Goal: Check status: Check status

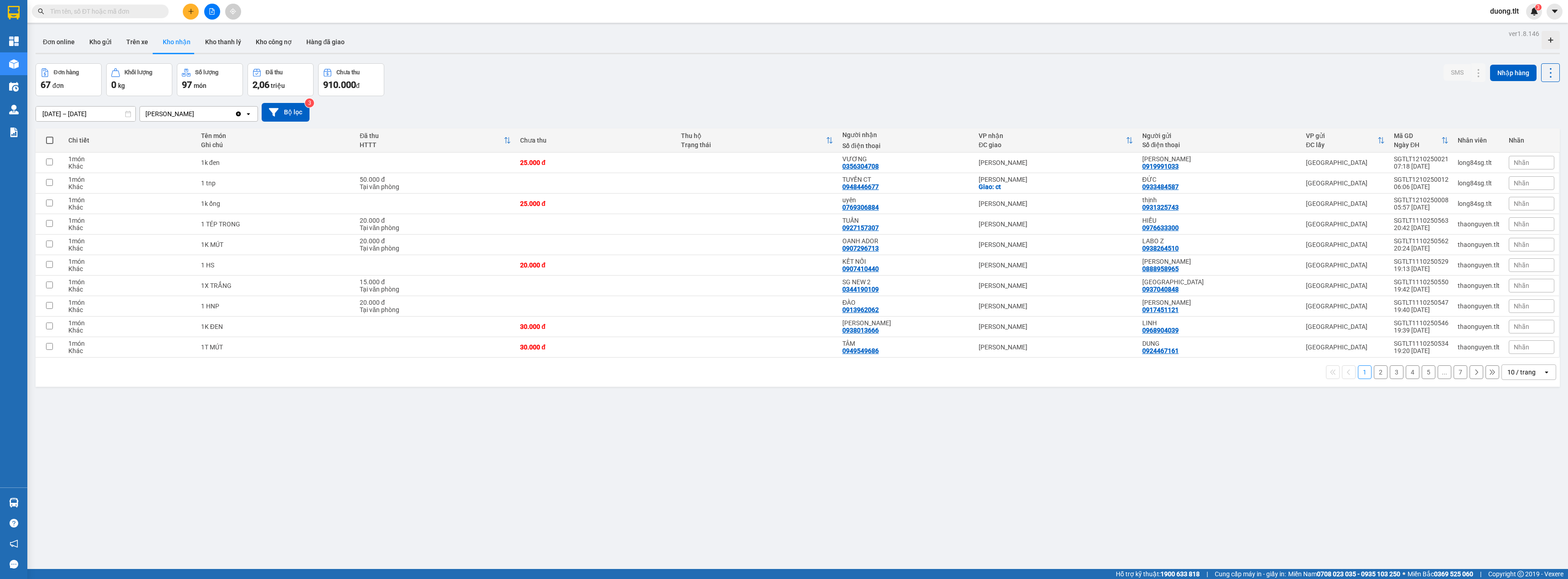
click at [575, 49] on div "Đơn online Kho gửi Trên xe Kho nhận Kho thanh lý Kho công nợ Hàng đã giao" at bounding box center [797, 43] width 1524 height 24
click at [150, 11] on input "text" at bounding box center [103, 11] width 108 height 10
paste input "SGTLT1010250402"
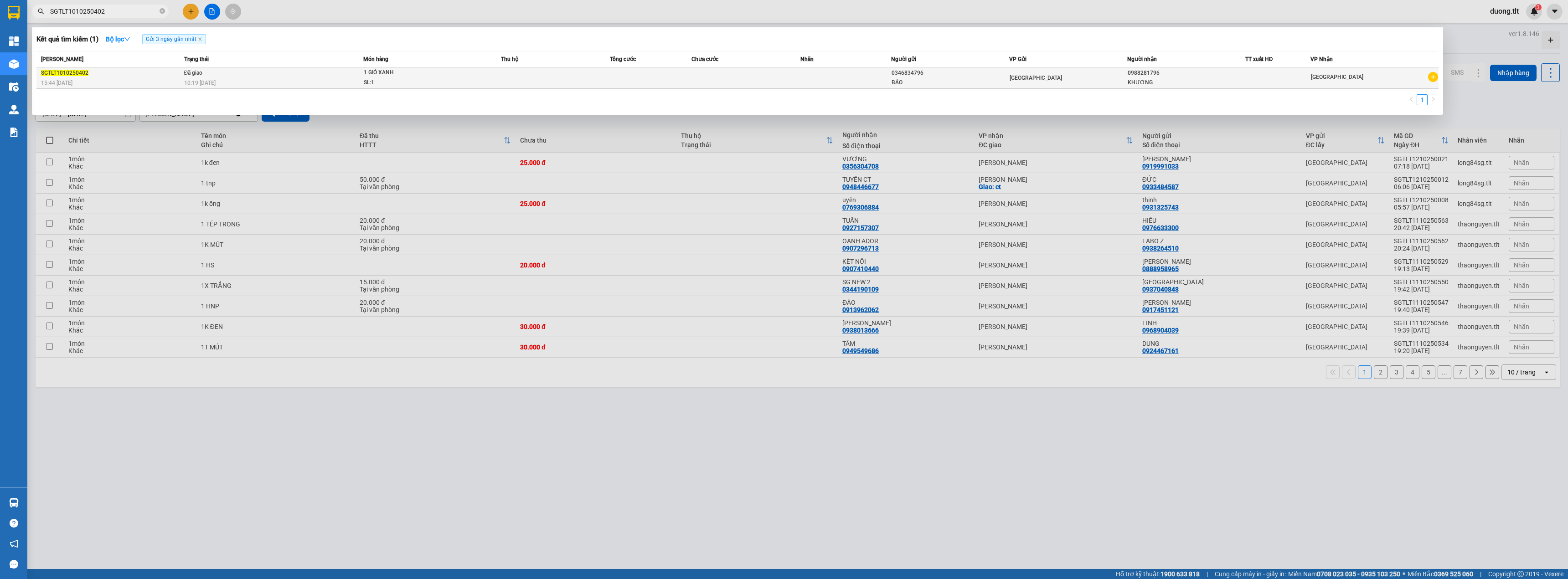
click at [231, 77] on td "Đã giao 10:19 [DATE]" at bounding box center [273, 78] width 181 height 21
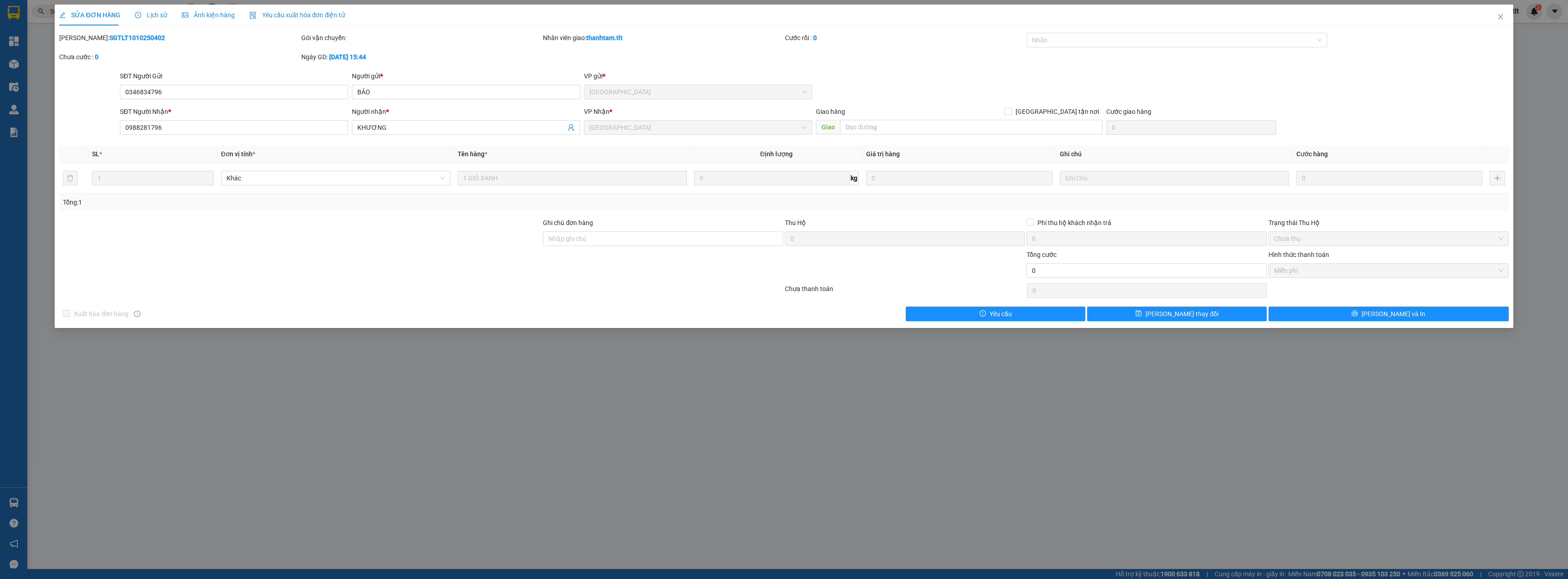
click at [141, 15] on span "Lịch sử" at bounding box center [151, 15] width 32 height 7
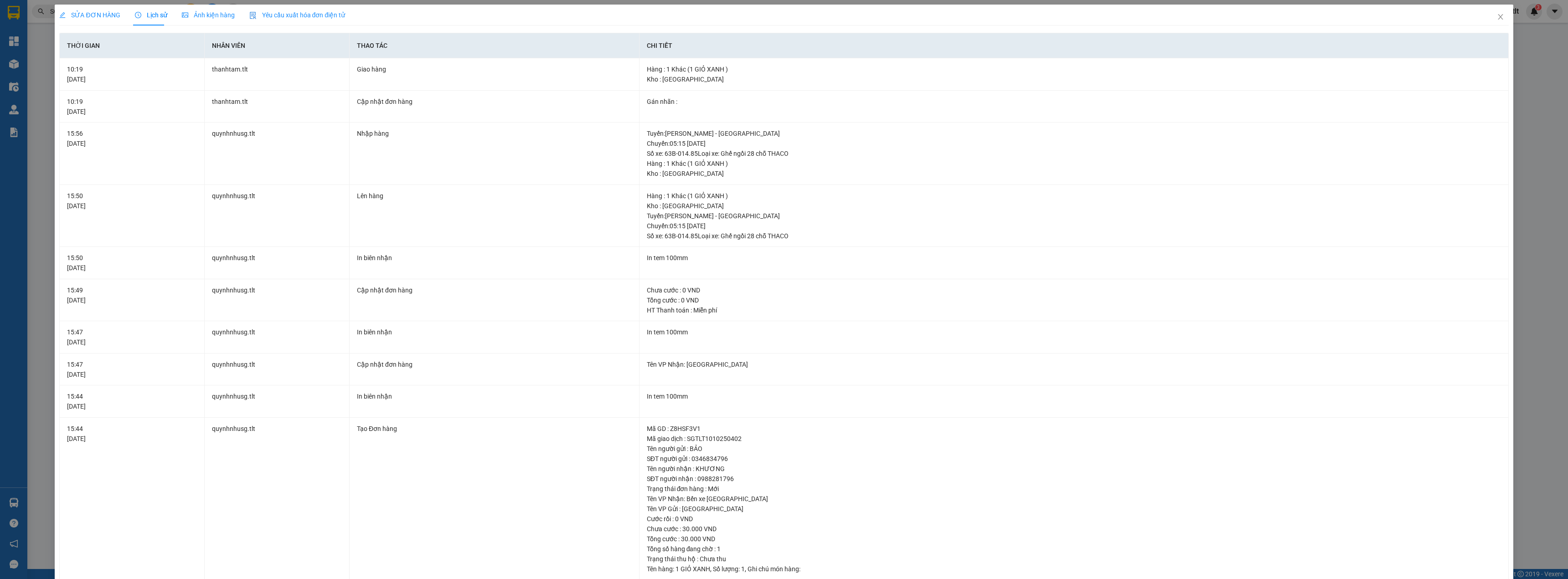
click at [39, 77] on div "SỬA ĐƠN HÀNG Lịch sử Ảnh kiện hàng Yêu cầu xuất hóa đơn điện tử Total Paid Fee …" at bounding box center [784, 290] width 1568 height 579
click at [1498, 16] on icon "close" at bounding box center [1500, 16] width 5 height 5
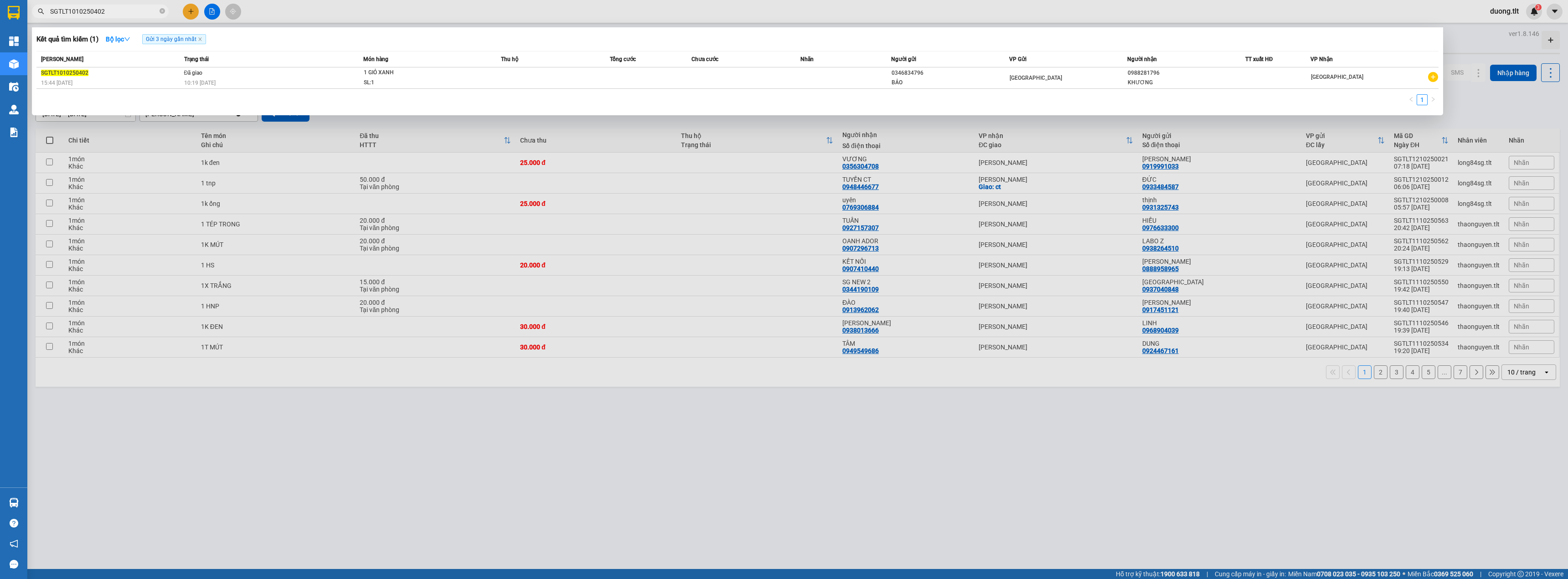
drag, startPoint x: 136, startPoint y: 10, endPoint x: 0, endPoint y: 24, distance: 136.7
click at [0, 24] on section "Kết quả tìm kiếm ( 1 ) Bộ lọc Gửi 3 ngày gần nhất Mã ĐH Trạng thái Món hàng Thu…" at bounding box center [784, 290] width 1568 height 579
paste input "BXTG1706250093"
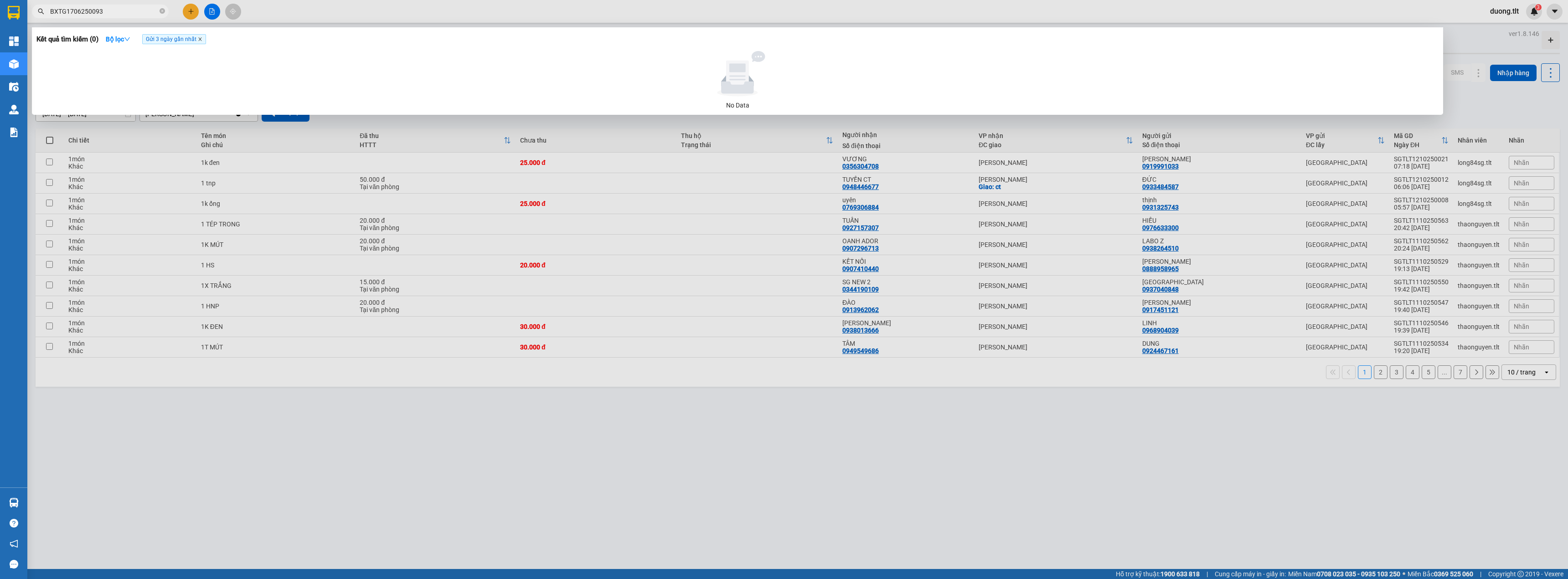
type input "BXTG1706250093"
click at [200, 38] on icon "close" at bounding box center [200, 39] width 4 height 4
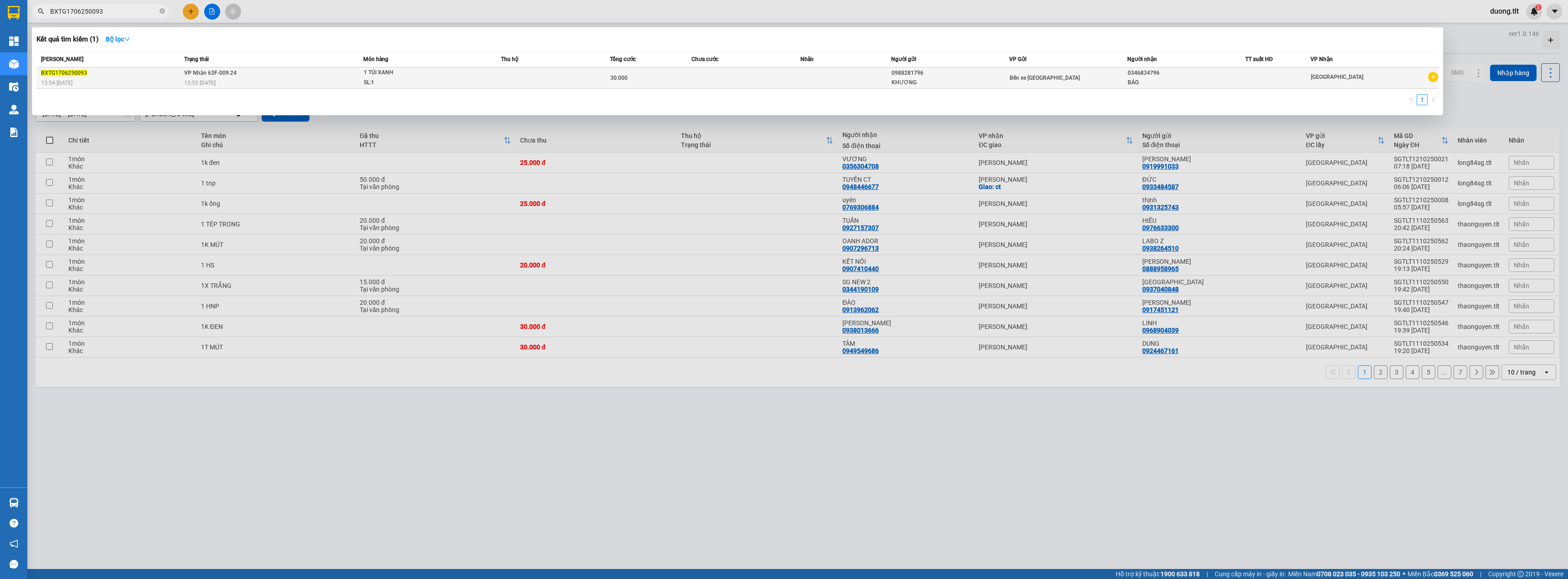
click at [259, 70] on td "VP Nhận 63F-009.24 15:53 [DATE]" at bounding box center [273, 78] width 181 height 21
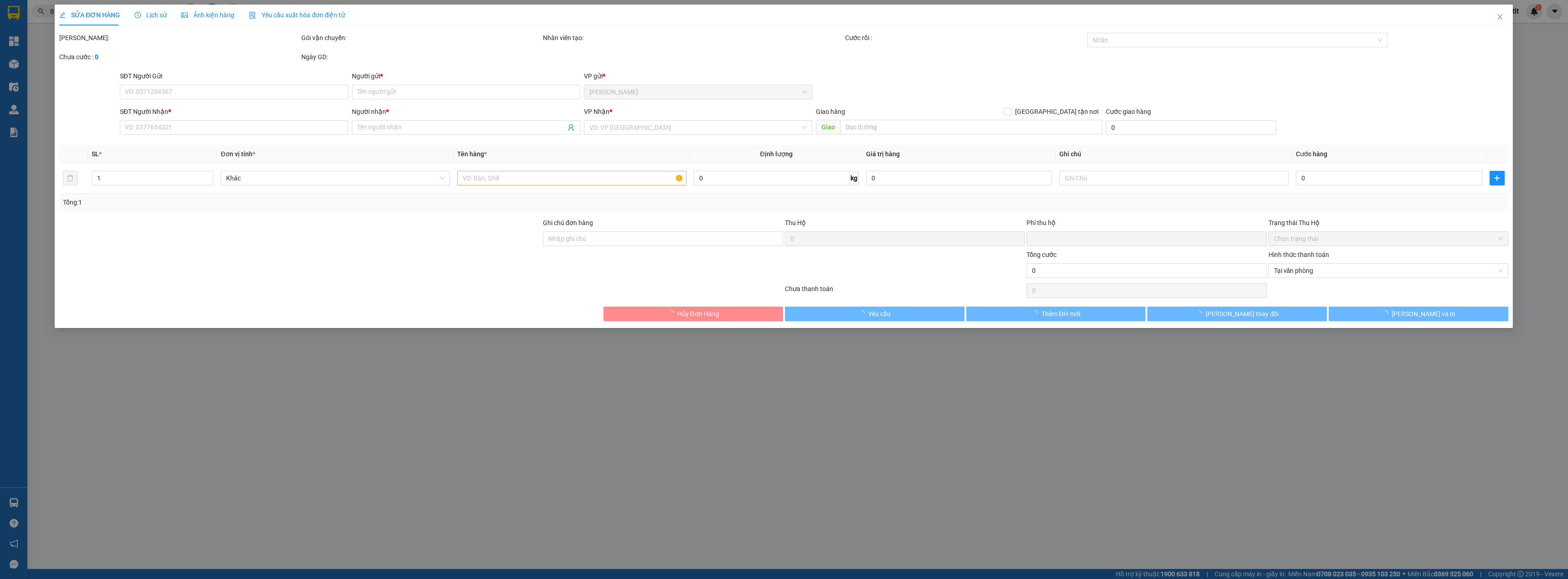
type input "0988281796"
type input "KHƯƠNG"
type input "0346834796"
type input "BẢO"
type input "0"
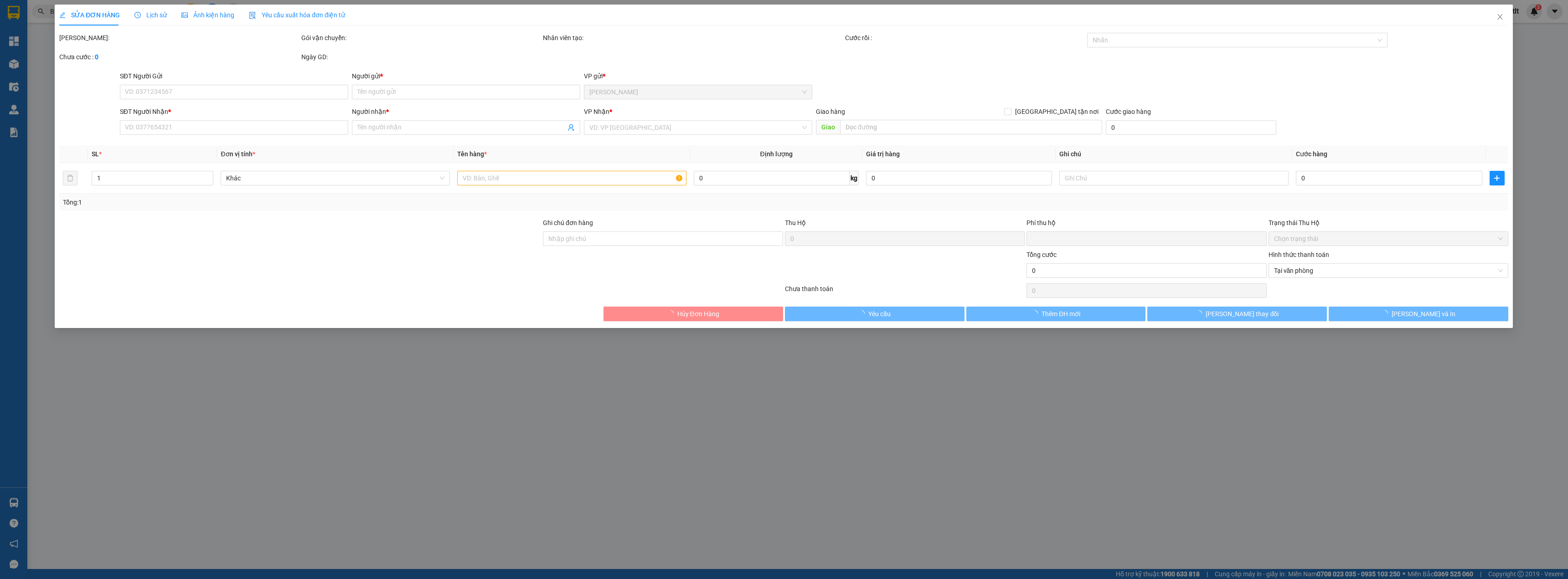
type input "30.000"
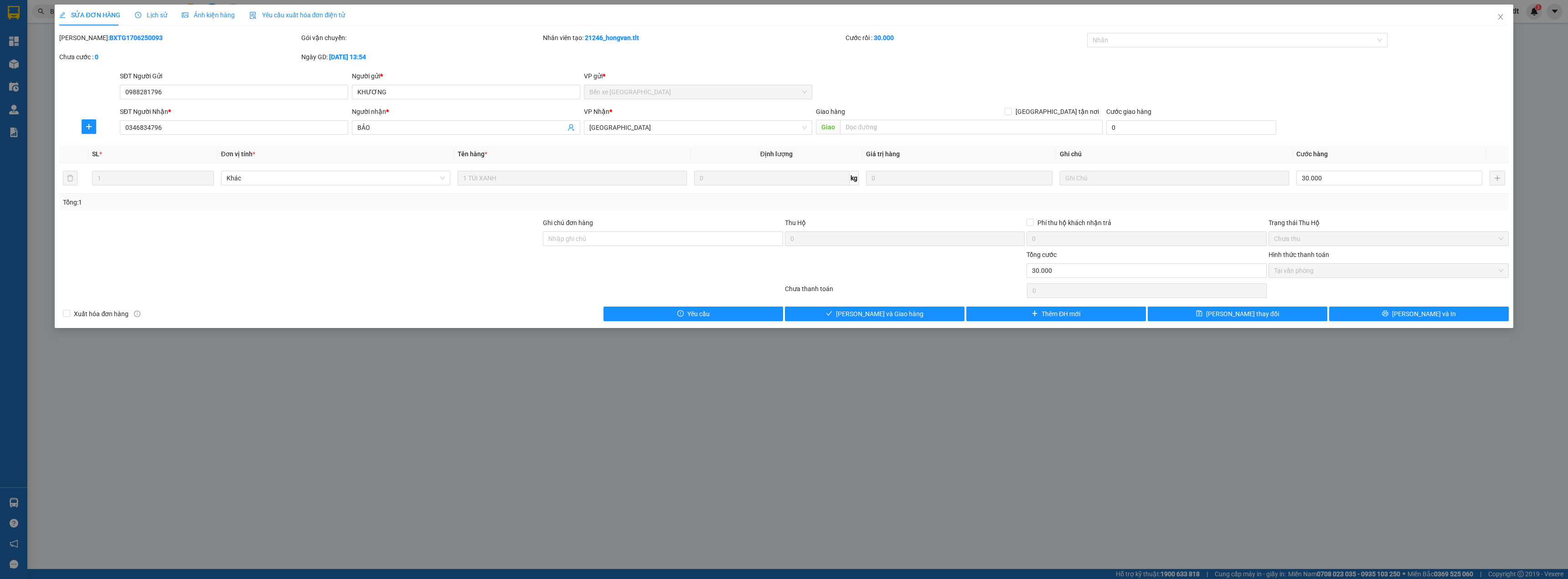
click at [155, 15] on span "Lịch sử" at bounding box center [151, 15] width 32 height 7
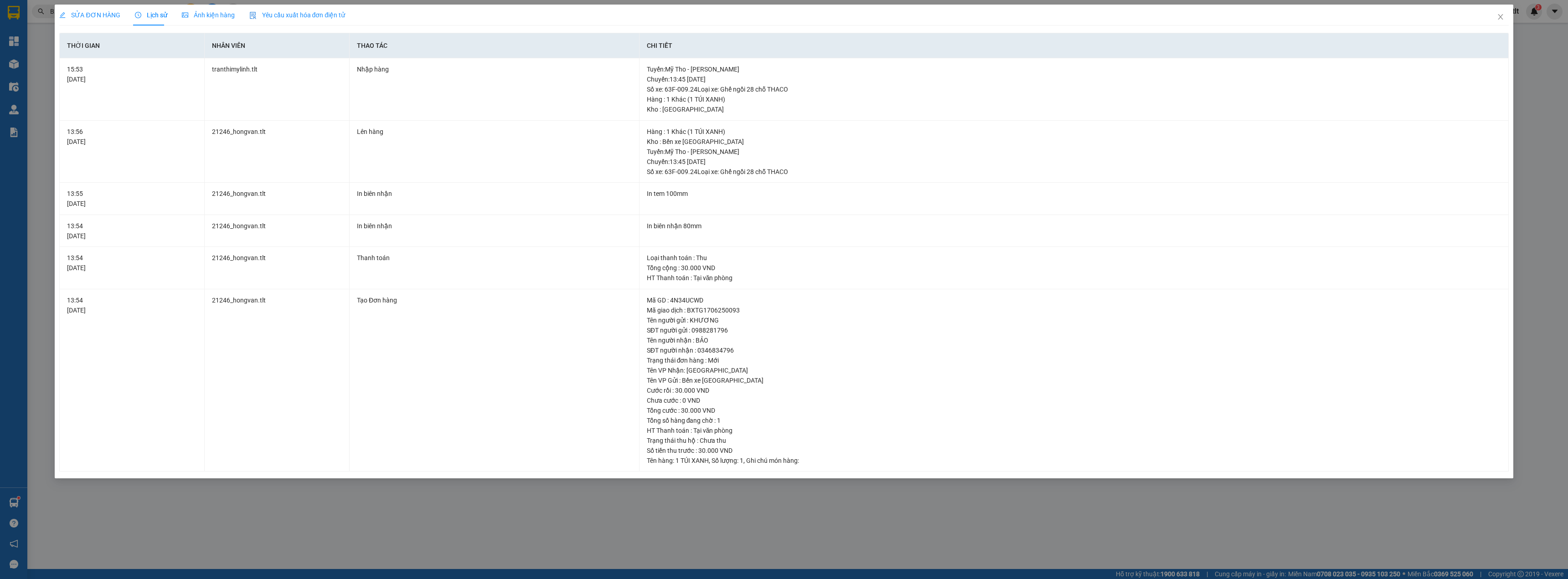
click at [823, 556] on div "SỬA ĐƠN HÀNG Lịch sử Ảnh kiện hàng Yêu cầu xuất hóa đơn điện tử Total Paid Fee …" at bounding box center [784, 290] width 1568 height 579
click at [1500, 14] on icon "close" at bounding box center [1500, 17] width 7 height 7
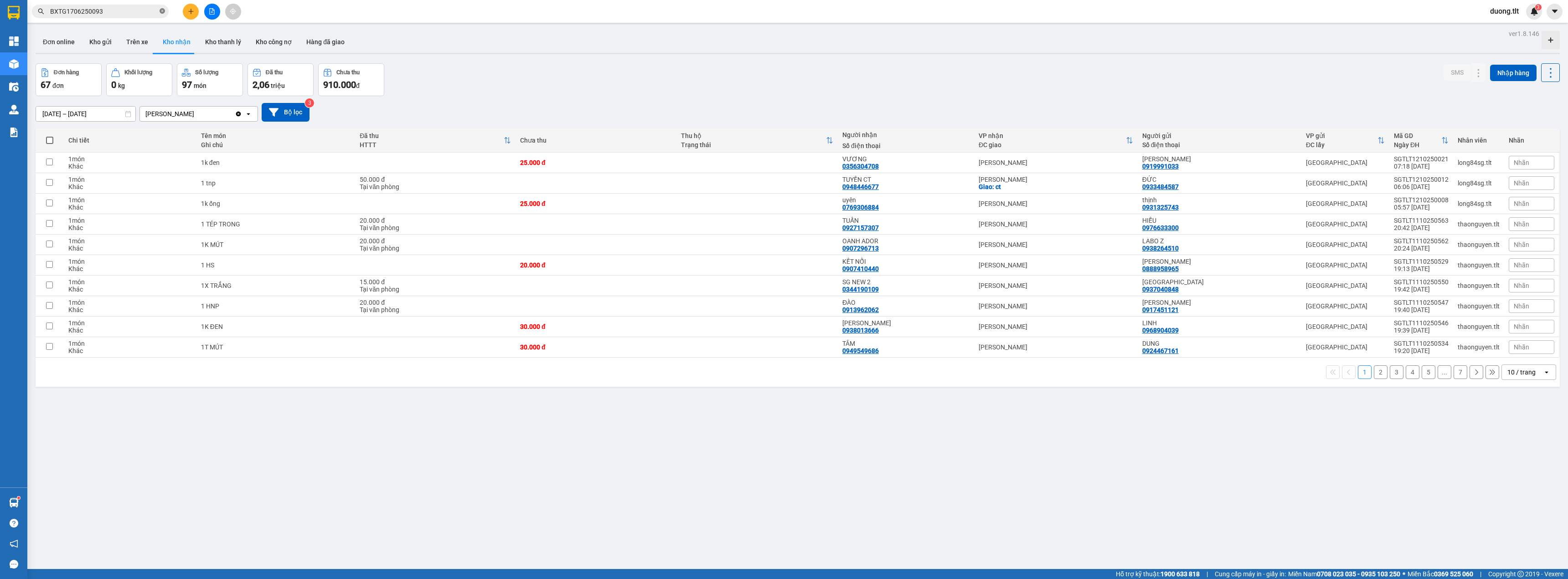
click at [163, 12] on icon "close-circle" at bounding box center [162, 10] width 5 height 5
click at [590, 38] on div "Đơn online Kho gửi Trên xe Kho nhận Kho thanh lý Kho công nợ Hàng đã giao" at bounding box center [797, 43] width 1524 height 24
